Goal: Task Accomplishment & Management: Complete application form

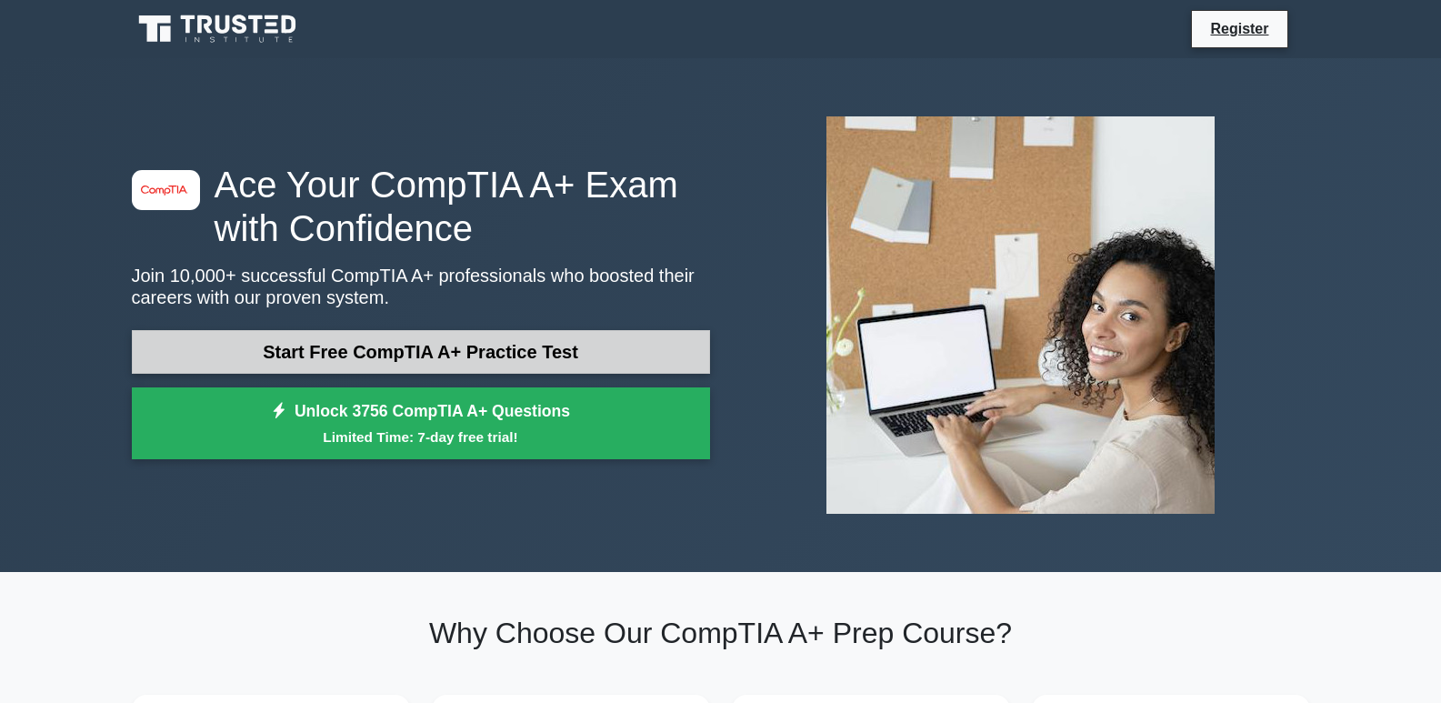
click at [490, 354] on link "Start Free CompTIA A+ Practice Test" at bounding box center [421, 352] width 578 height 44
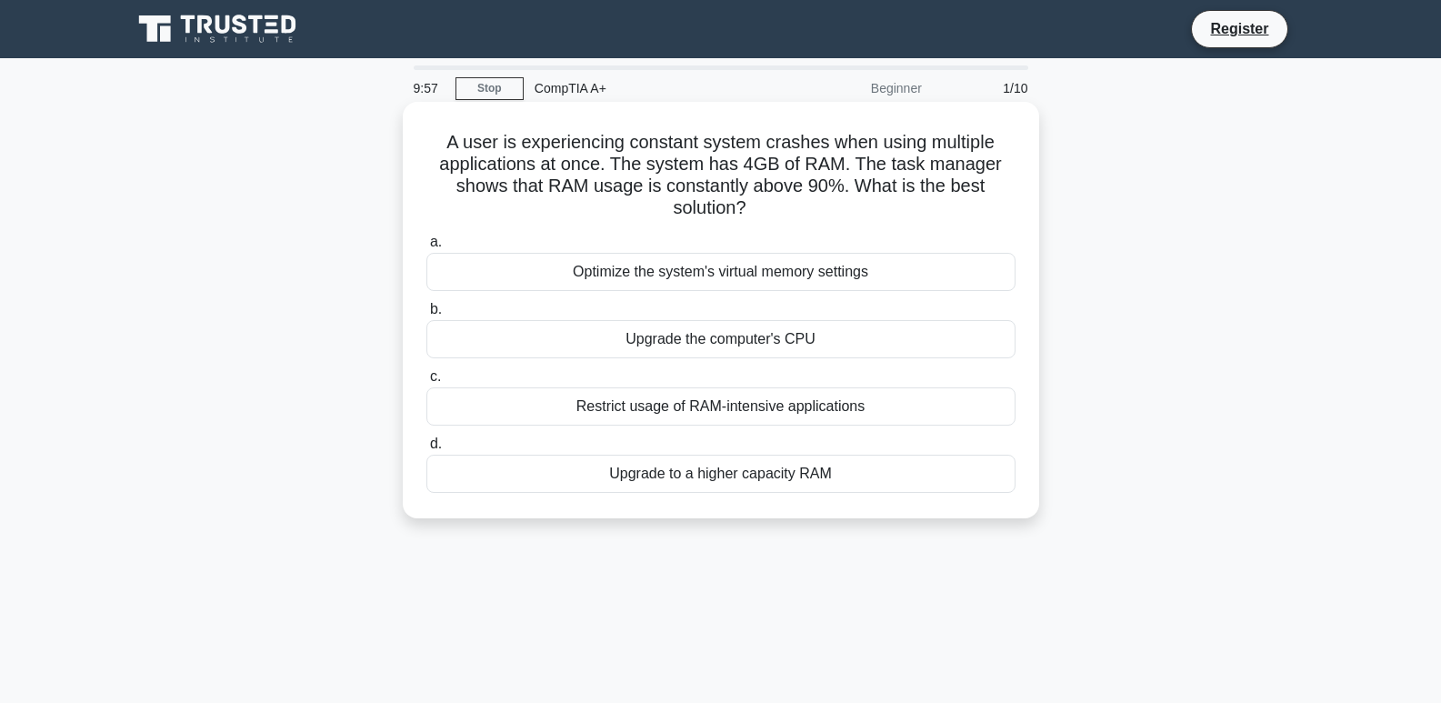
click at [736, 275] on div "Optimize the system's virtual memory settings" at bounding box center [720, 272] width 589 height 38
click at [426, 248] on input "a. Optimize the system's virtual memory settings" at bounding box center [426, 242] width 0 height 12
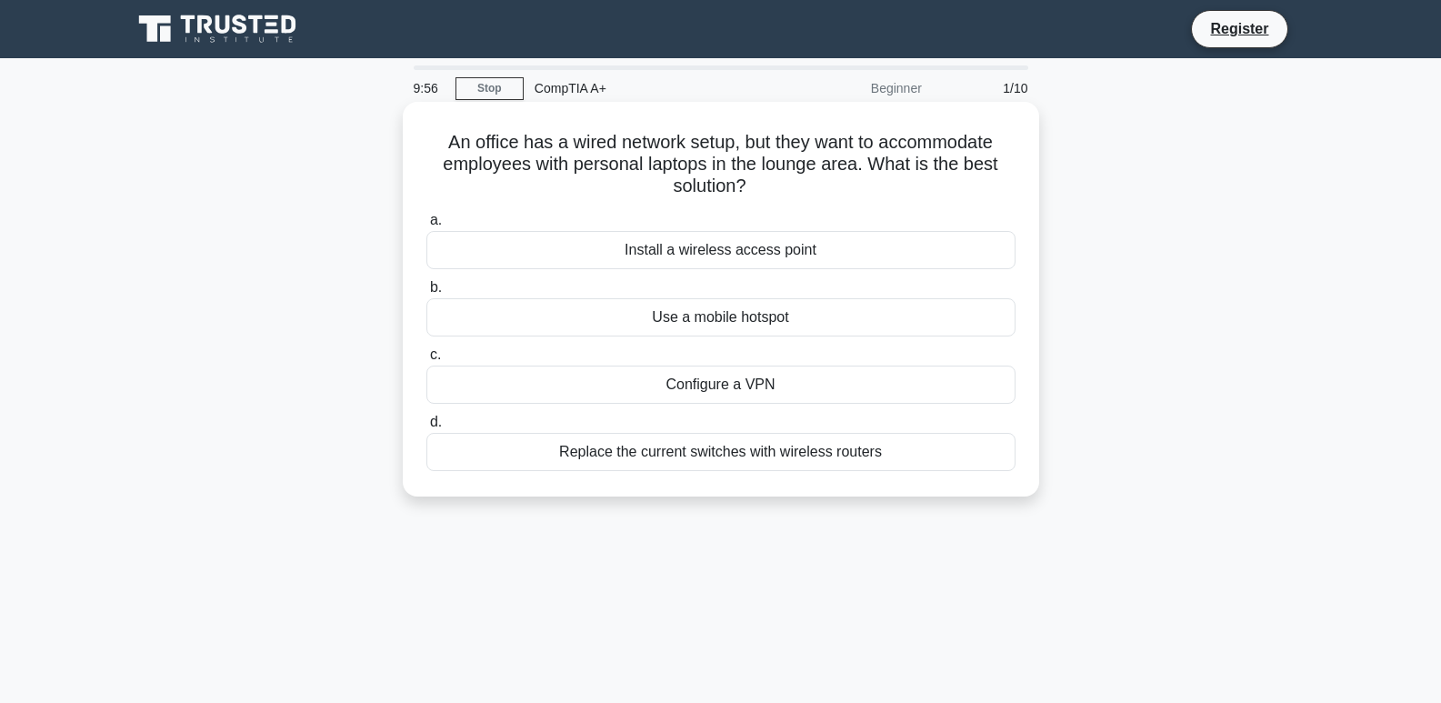
click at [774, 261] on div "Install a wireless access point" at bounding box center [720, 250] width 589 height 38
click at [426, 226] on input "a. Install a wireless access point" at bounding box center [426, 221] width 0 height 12
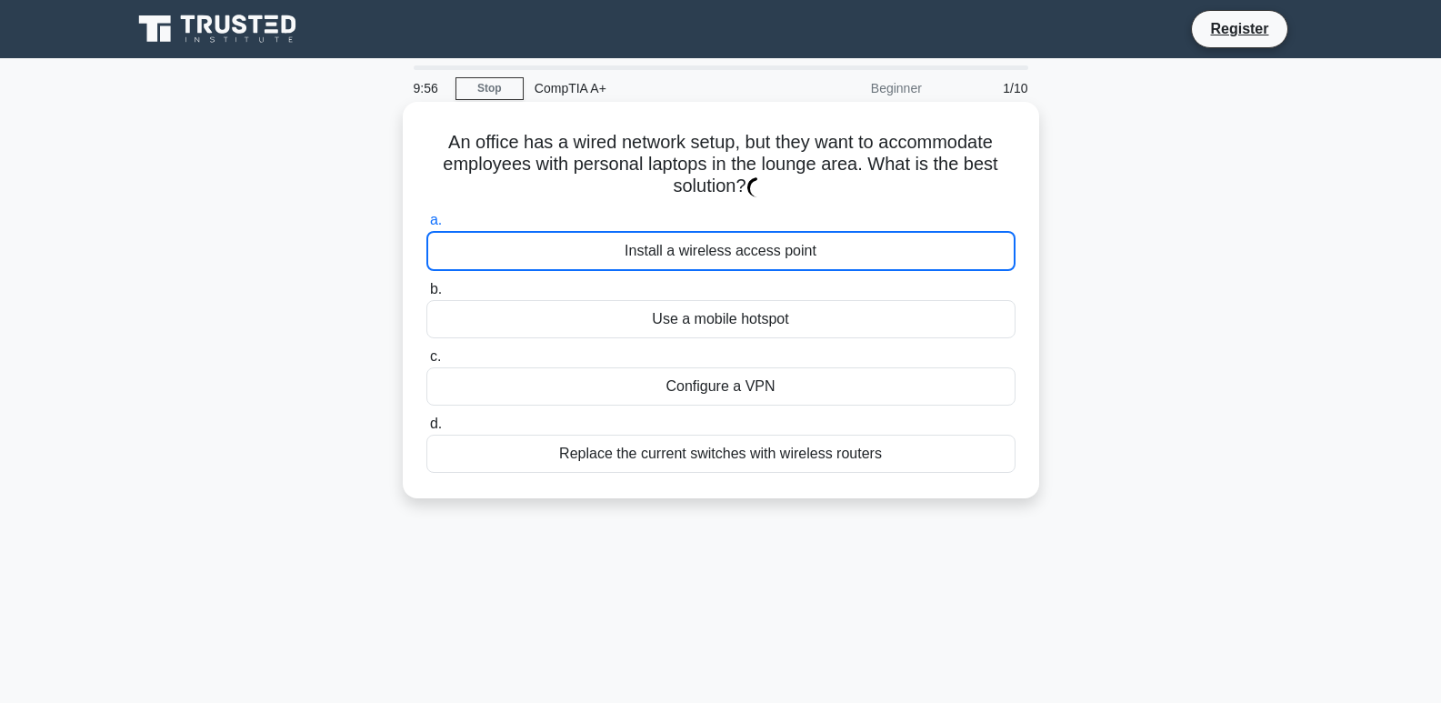
click at [774, 261] on div "Install a wireless access point" at bounding box center [720, 251] width 589 height 40
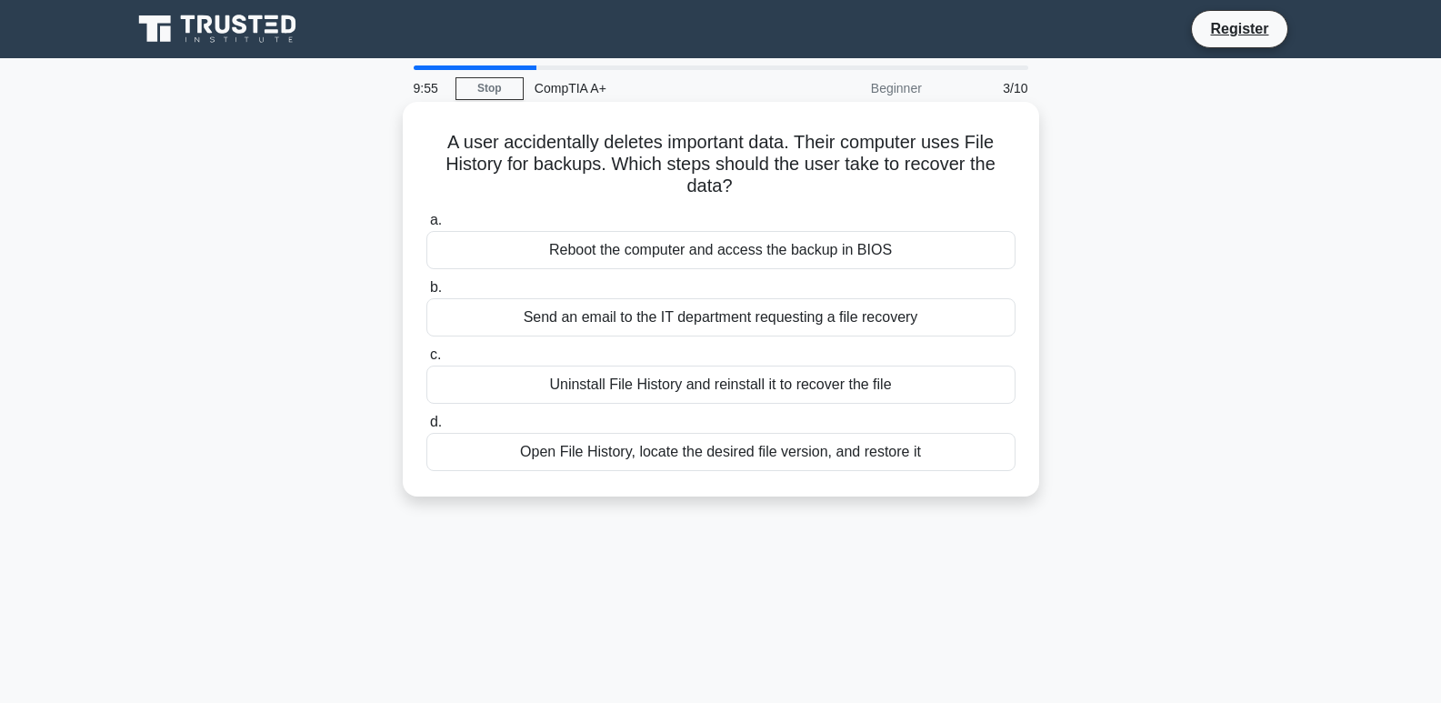
click at [763, 315] on div "Send an email to the IT department requesting a file recovery" at bounding box center [720, 317] width 589 height 38
click at [768, 315] on div "Send an email to the IT department requesting a file recovery" at bounding box center [720, 317] width 589 height 38
click at [426, 294] on input "b. Send an email to the IT department requesting a file recovery" at bounding box center [426, 288] width 0 height 12
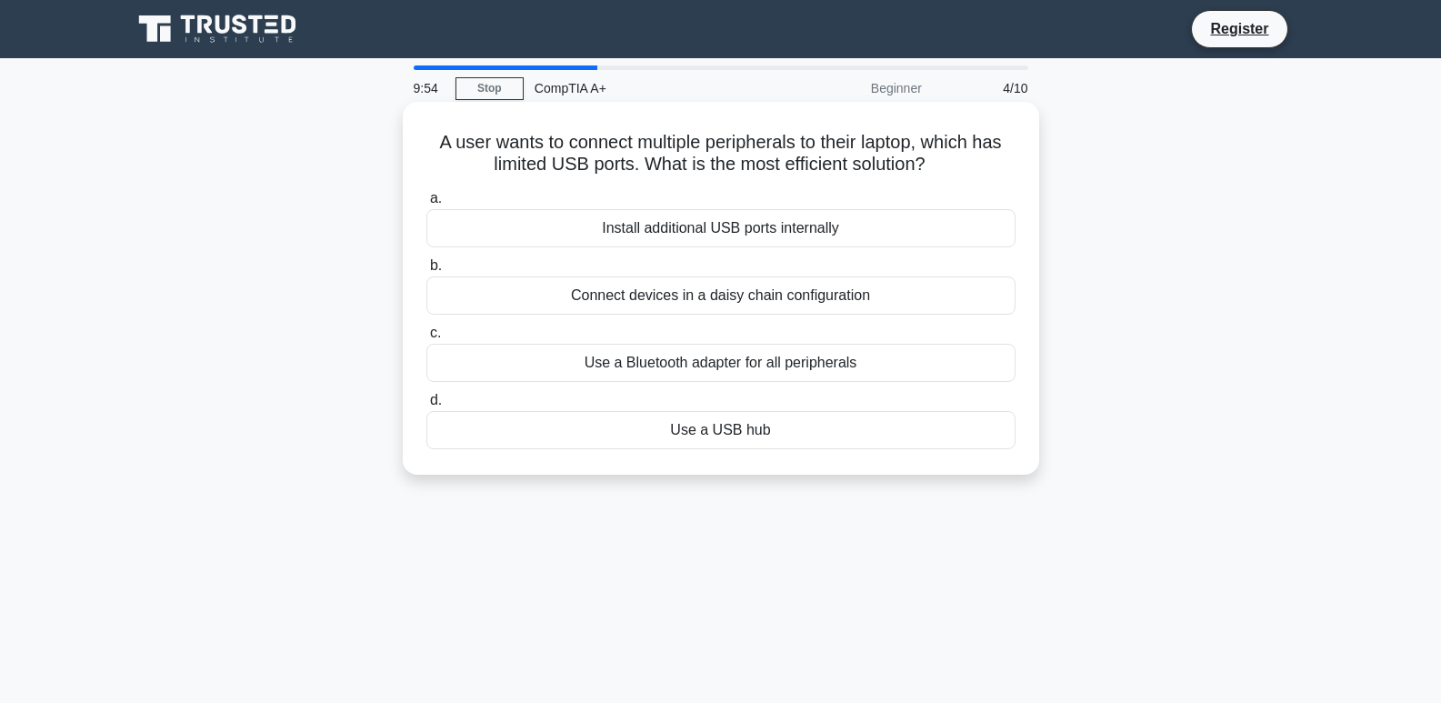
click at [791, 229] on div "Install additional USB ports internally" at bounding box center [720, 228] width 589 height 38
click at [426, 205] on input "a. Install additional USB ports internally" at bounding box center [426, 199] width 0 height 12
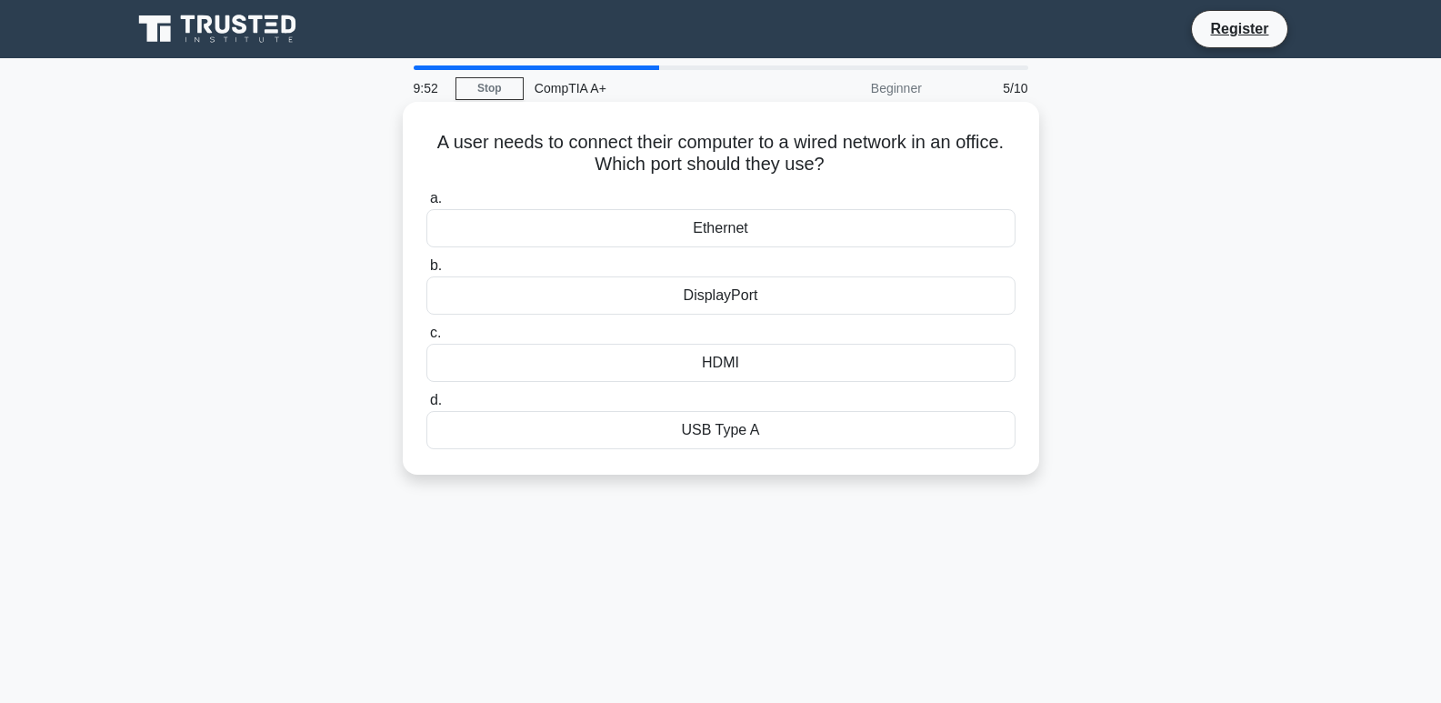
click at [770, 295] on div "DisplayPort" at bounding box center [720, 295] width 589 height 38
click at [426, 272] on input "b. DisplayPort" at bounding box center [426, 266] width 0 height 12
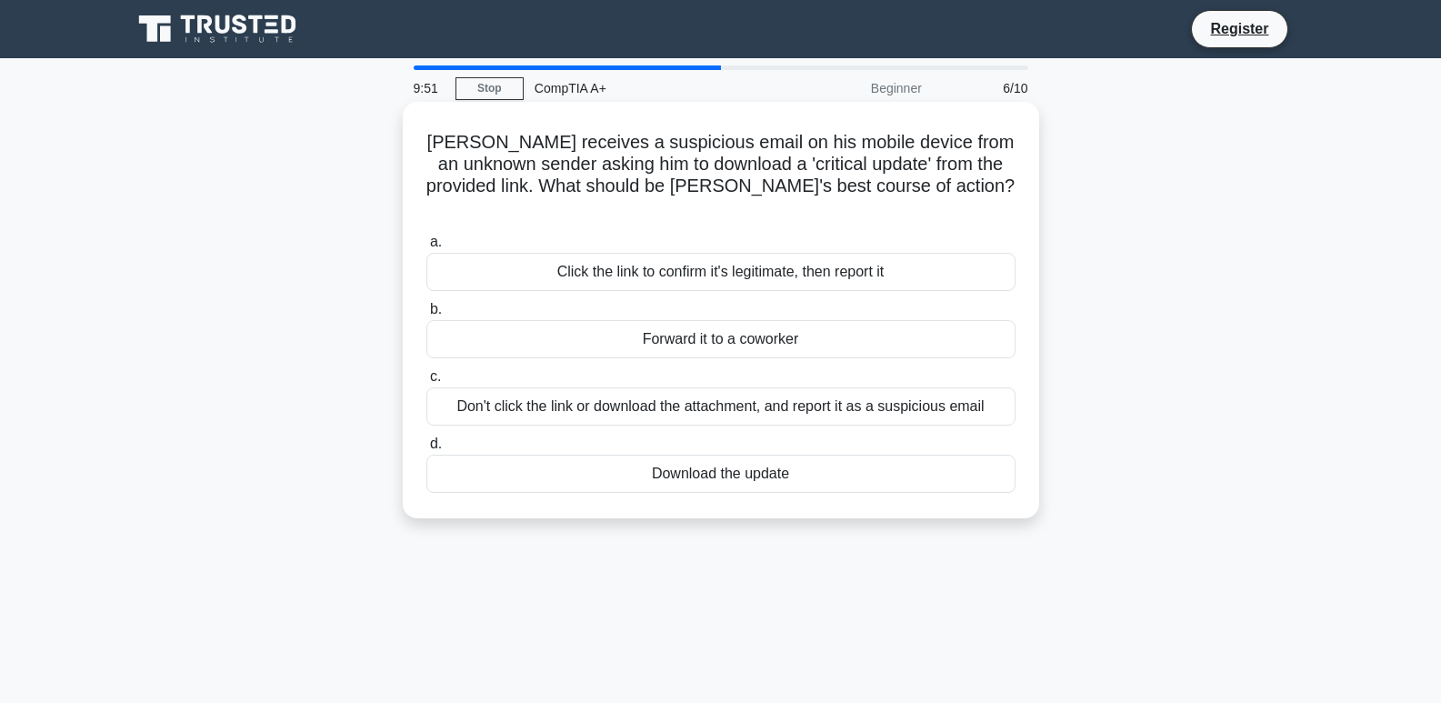
click at [776, 231] on label "a. Click the link to confirm it's legitimate, then report it" at bounding box center [720, 261] width 589 height 60
click at [426, 236] on input "a. Click the link to confirm it's legitimate, then report it" at bounding box center [426, 242] width 0 height 12
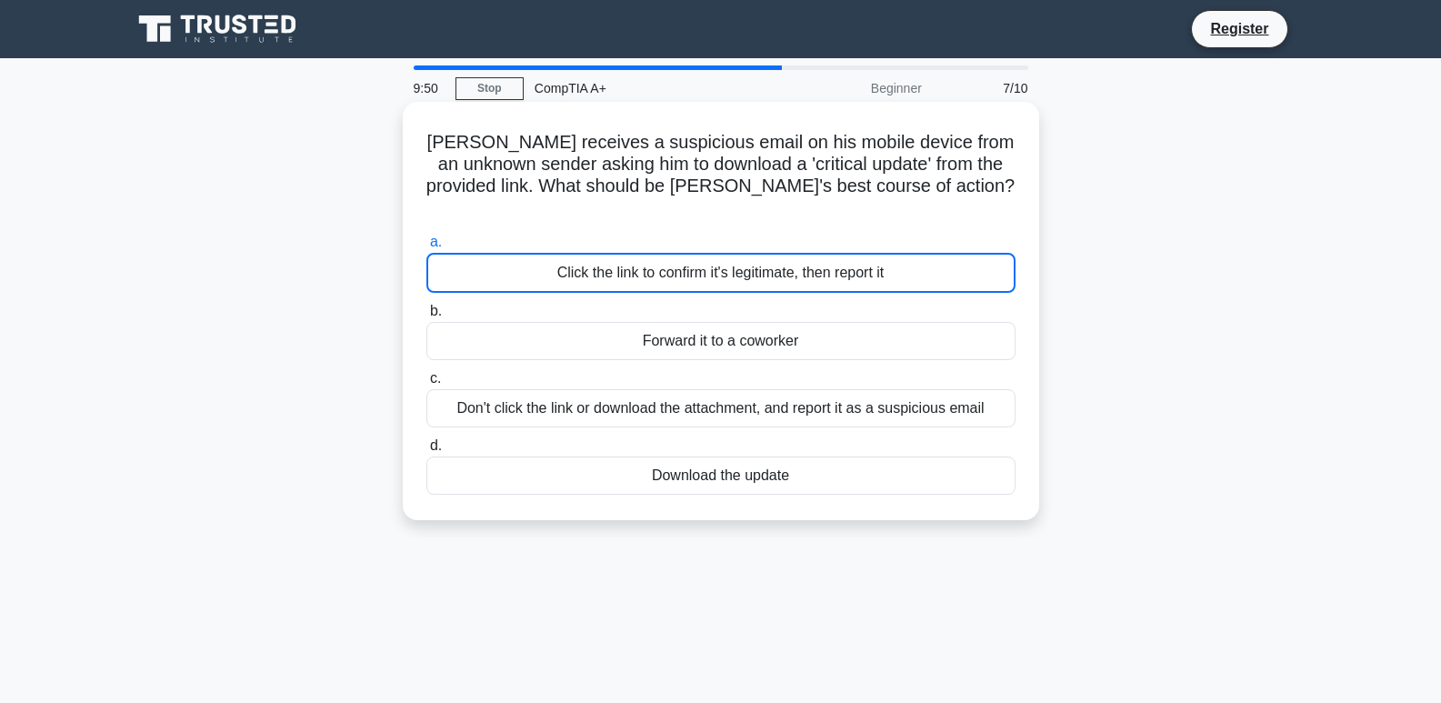
click at [786, 322] on div "Forward it to a coworker" at bounding box center [720, 341] width 589 height 38
click at [426, 315] on input "b. Forward it to a coworker" at bounding box center [426, 311] width 0 height 12
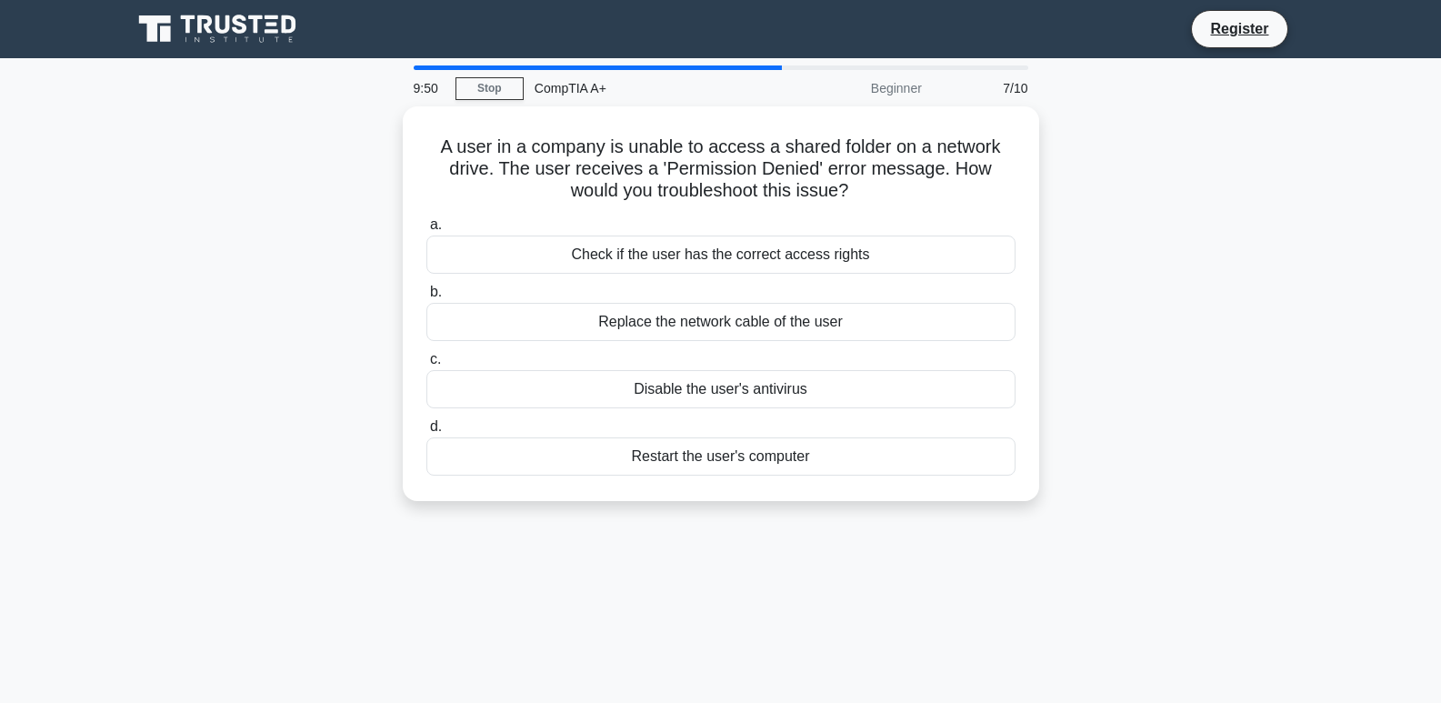
click at [786, 315] on div "Replace the network cable of the user" at bounding box center [720, 322] width 589 height 38
click at [426, 298] on input "b. Replace the network cable of the user" at bounding box center [426, 292] width 0 height 12
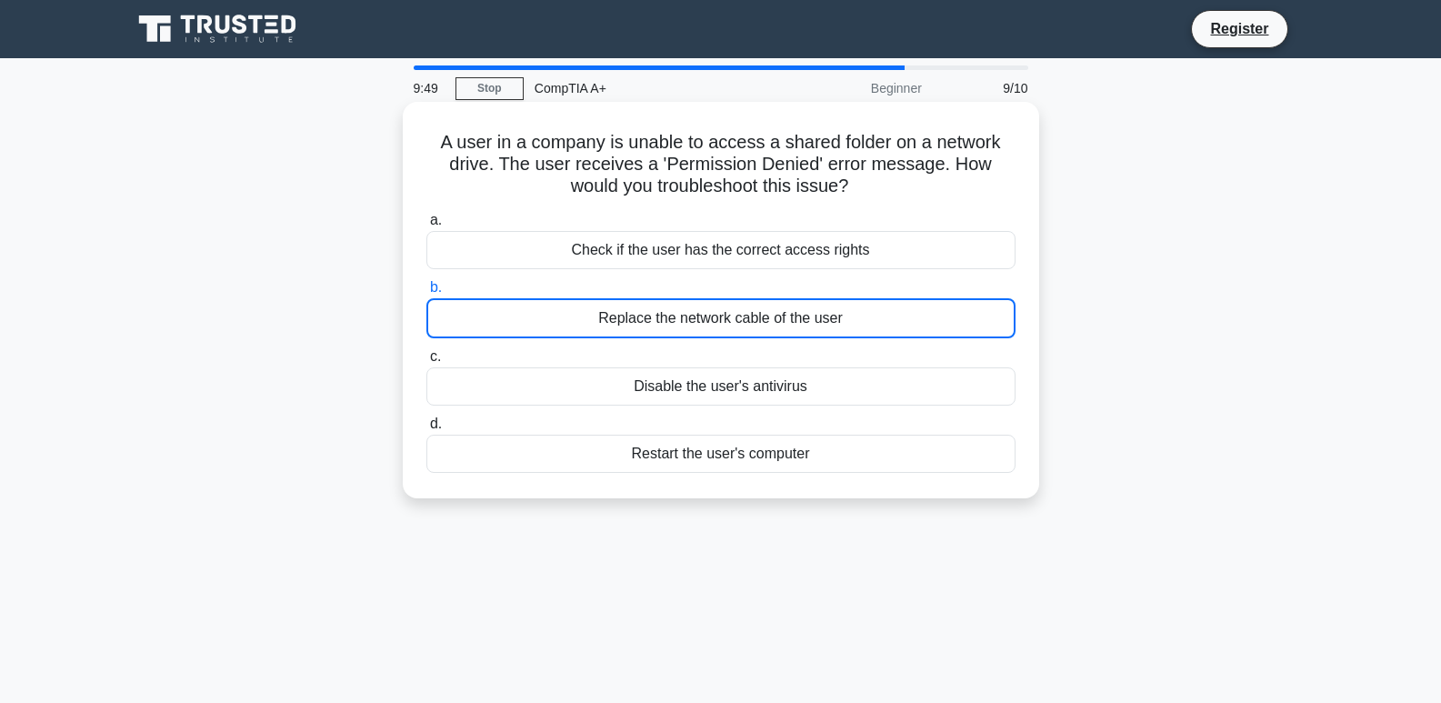
click at [800, 250] on div "Check if the user has the correct access rights" at bounding box center [720, 250] width 589 height 38
click at [426, 226] on input "a. Check if the user has the correct access rights" at bounding box center [426, 221] width 0 height 12
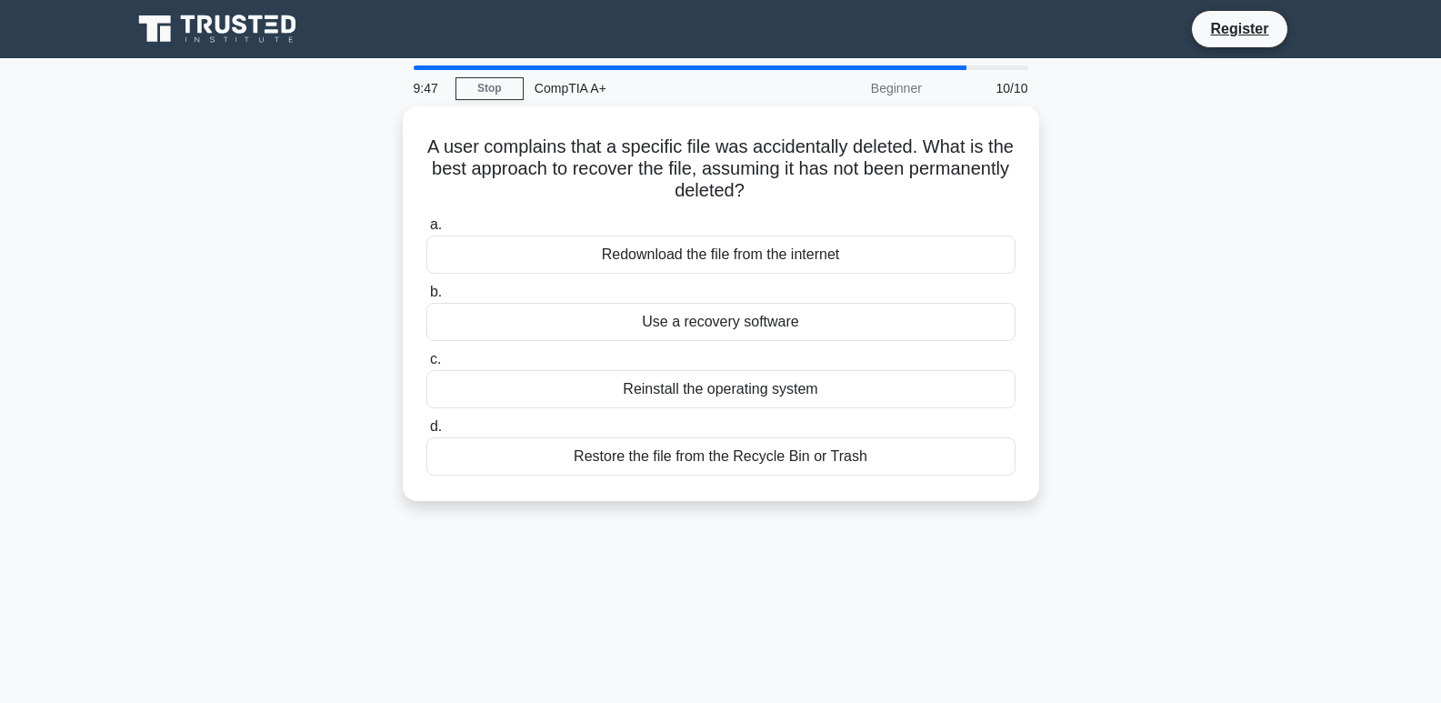
click at [806, 311] on div "Use a recovery software" at bounding box center [720, 322] width 589 height 38
click at [426, 298] on input "b. Use a recovery software" at bounding box center [426, 292] width 0 height 12
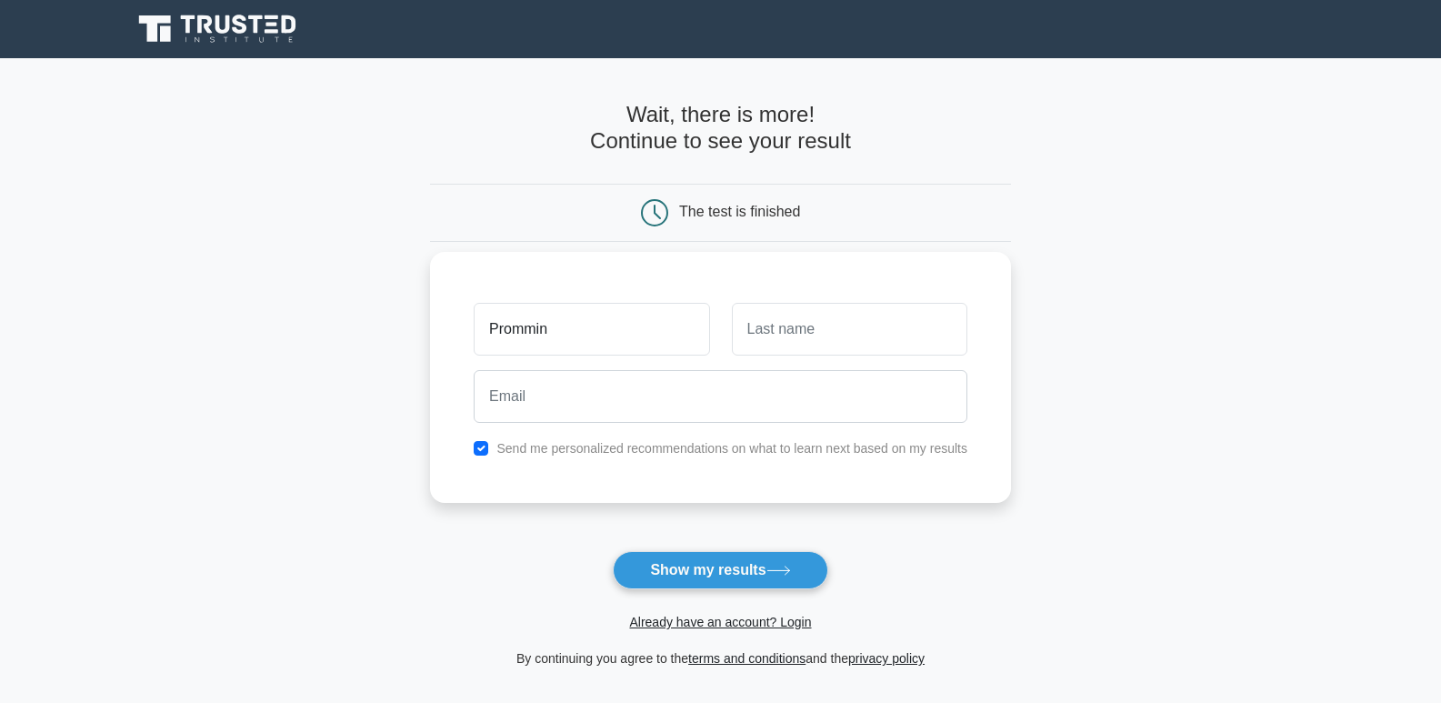
type input "Prommin"
click at [804, 317] on input "text" at bounding box center [849, 329] width 235 height 53
type input "Chaijan"
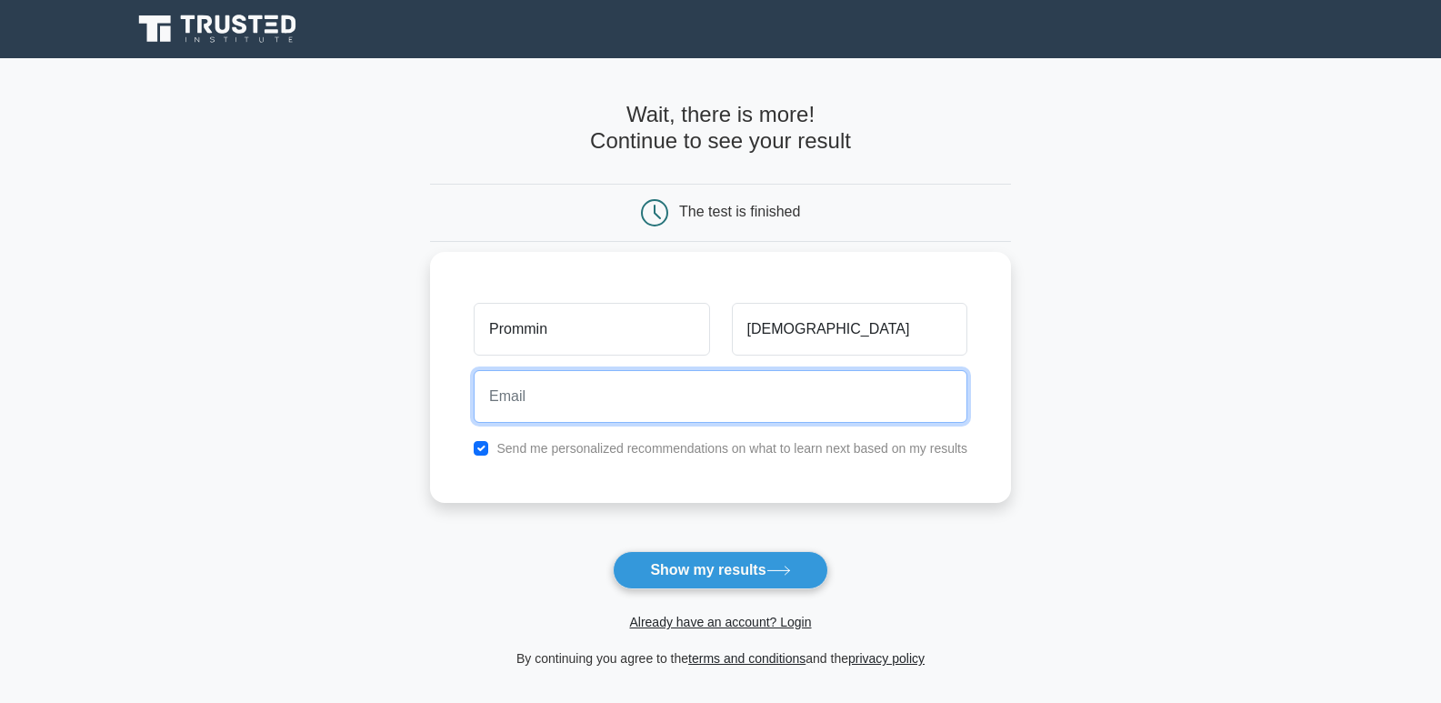
click at [490, 386] on input "email" at bounding box center [721, 396] width 494 height 53
type input "manpc2543@gmail.com"
click at [613, 551] on button "Show my results" at bounding box center [720, 570] width 215 height 38
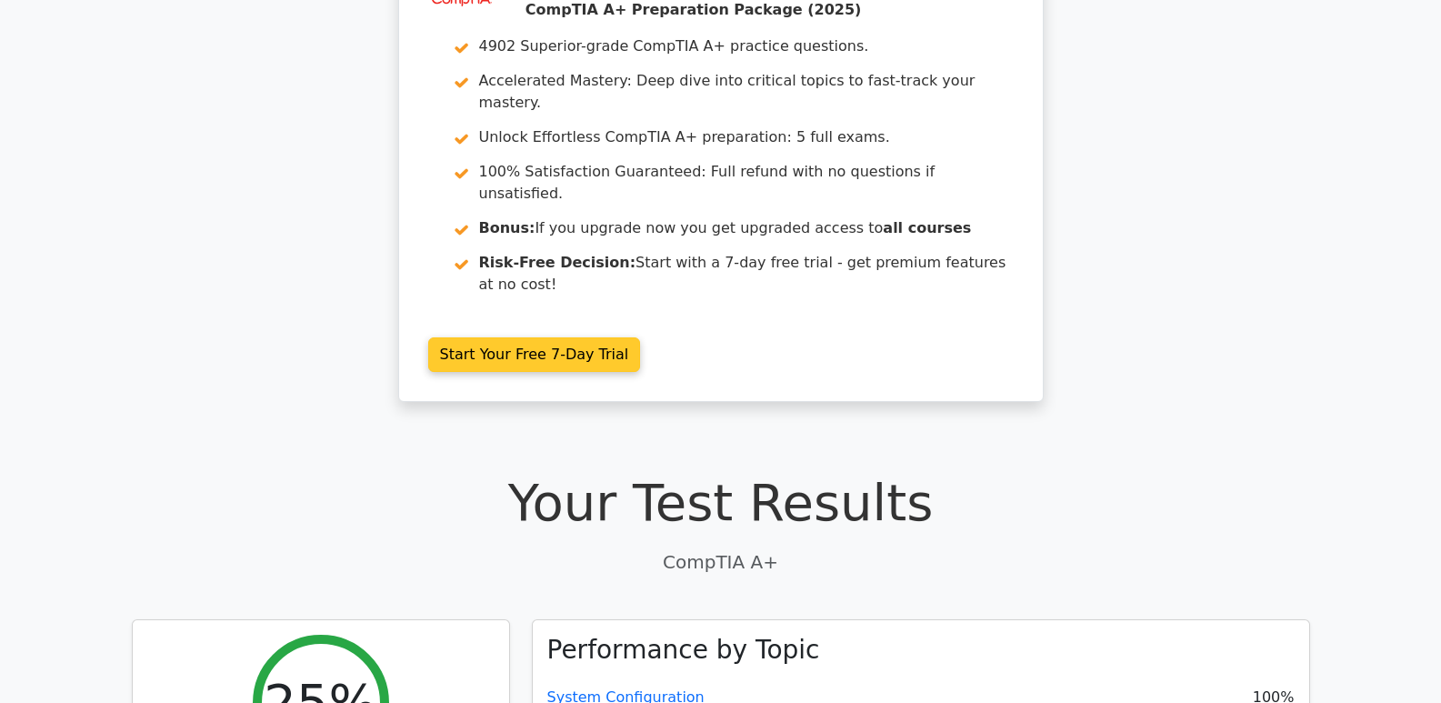
scroll to position [91, 0]
